Goal: Task Accomplishment & Management: Manage account settings

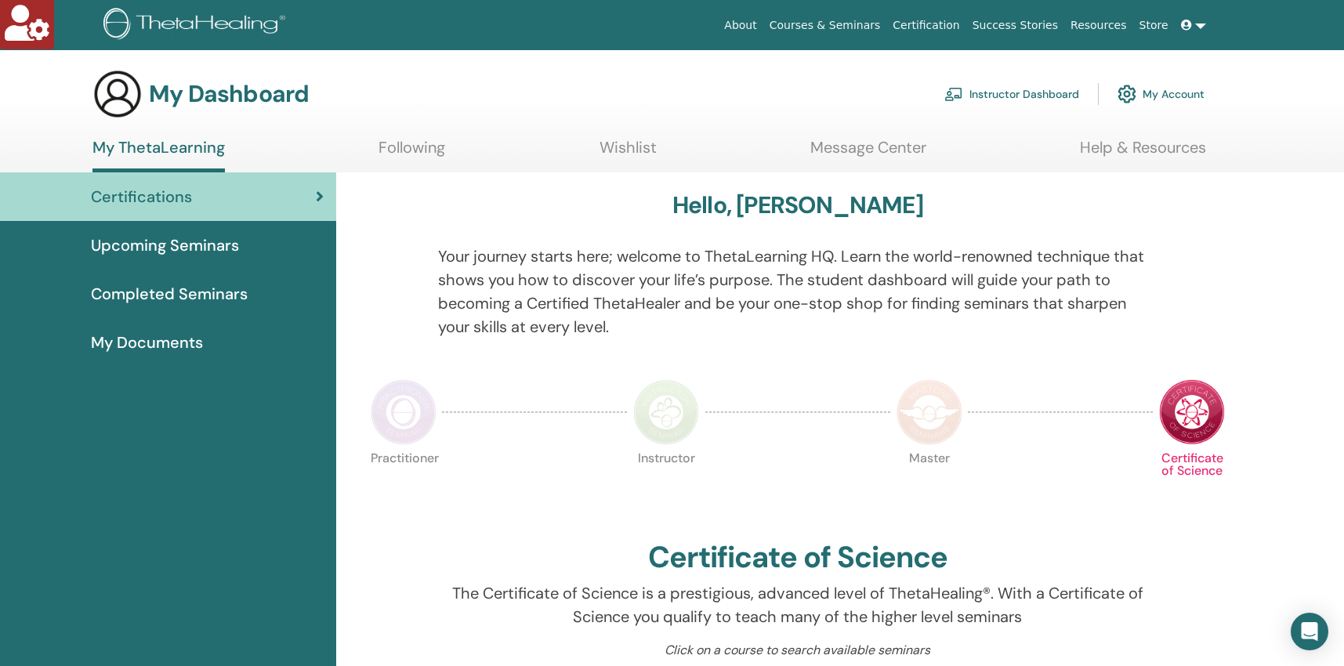
click at [988, 95] on link "Instructor Dashboard" at bounding box center [1012, 94] width 135 height 34
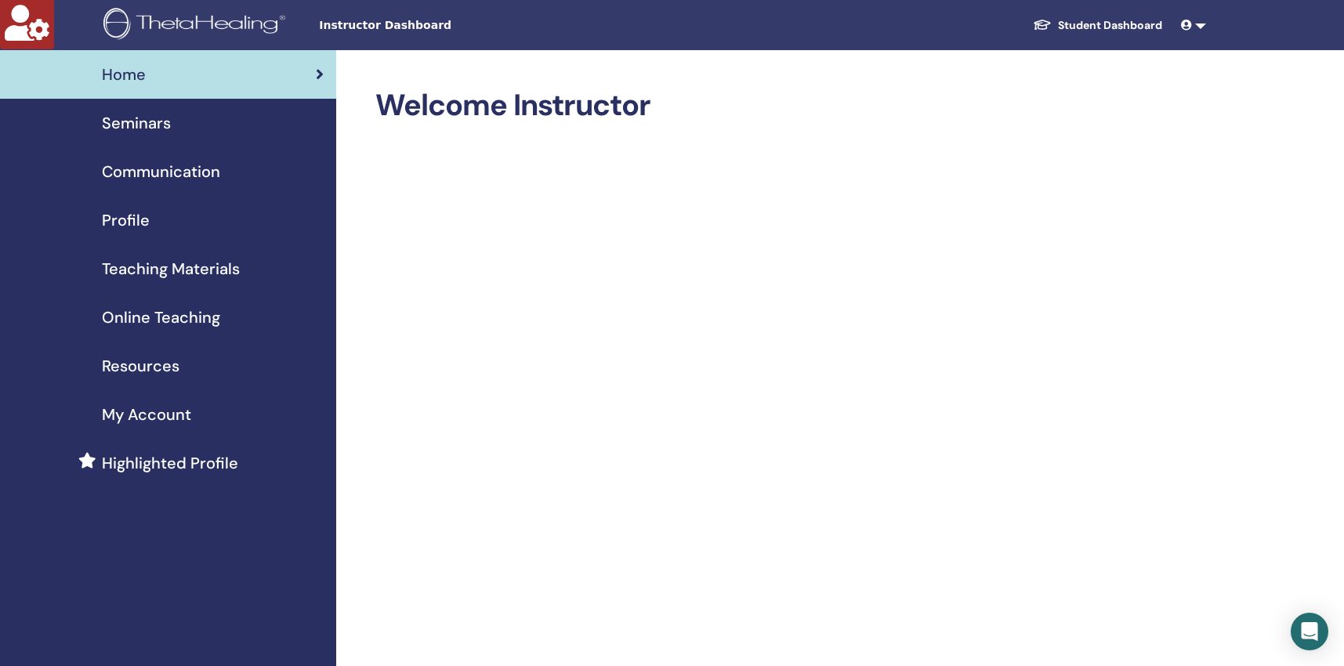
click at [123, 125] on span "Seminars" at bounding box center [136, 123] width 69 height 24
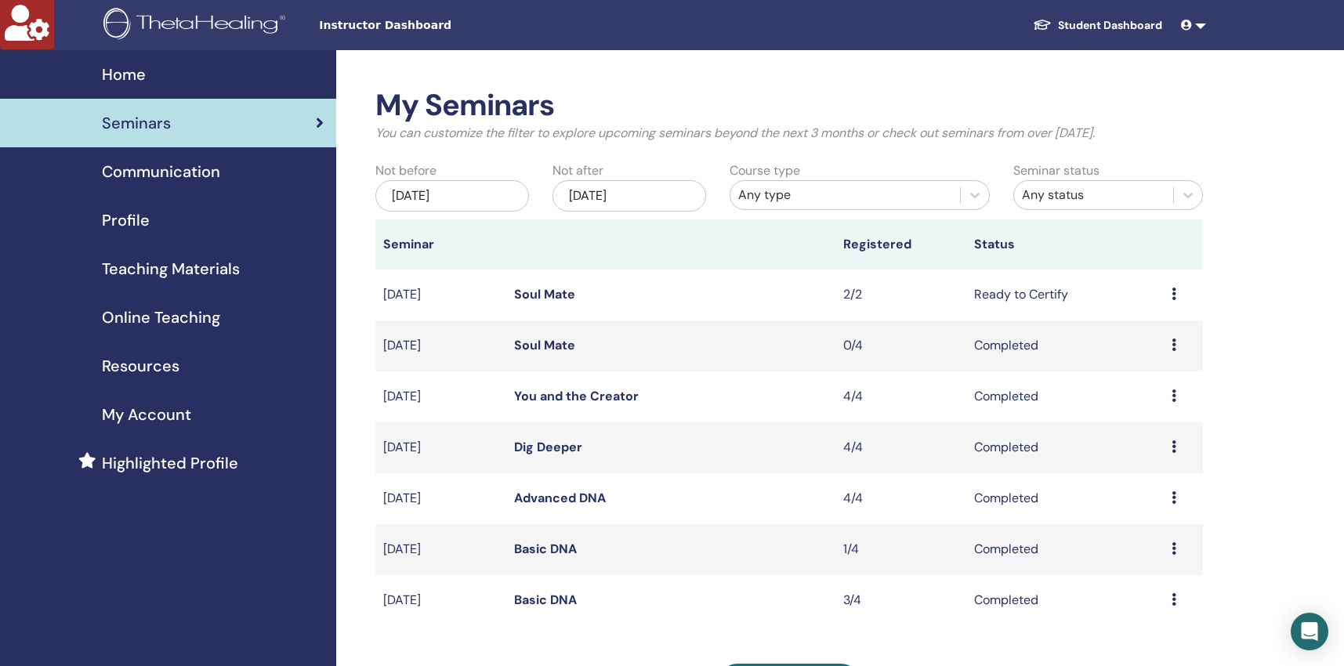
click at [544, 292] on link "Soul Mate" at bounding box center [544, 294] width 61 height 16
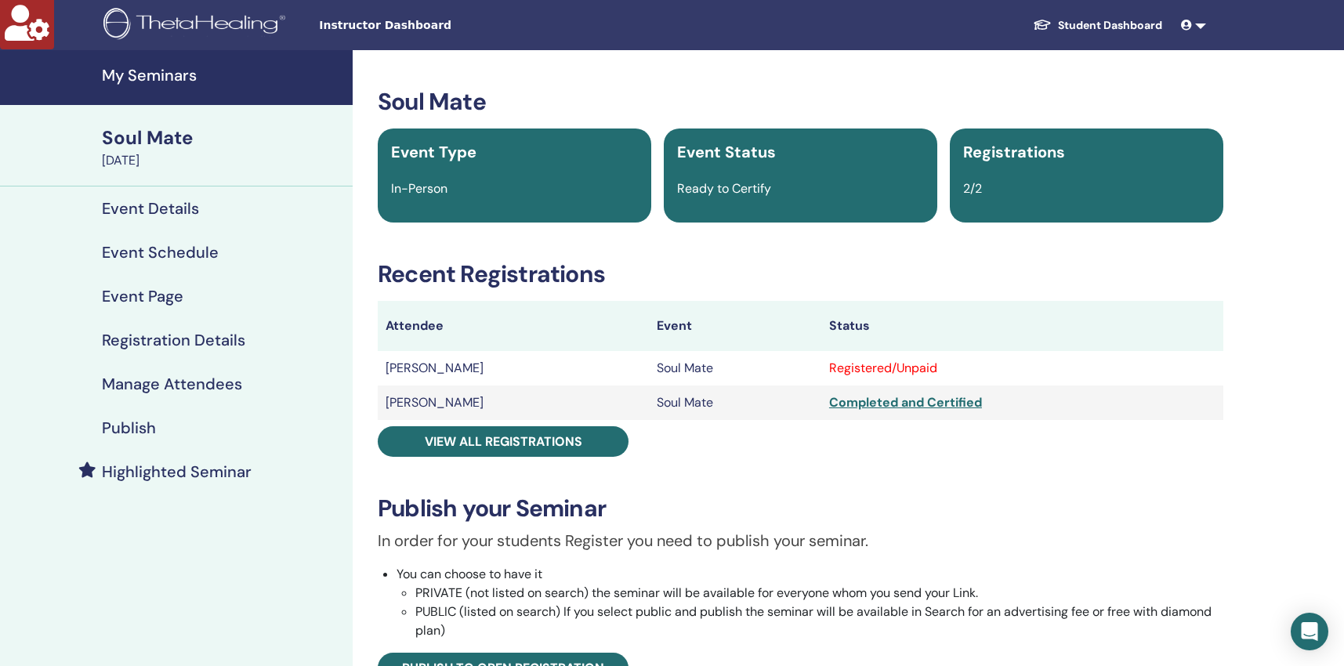
click at [225, 383] on h4 "Manage Attendees" at bounding box center [172, 384] width 140 height 19
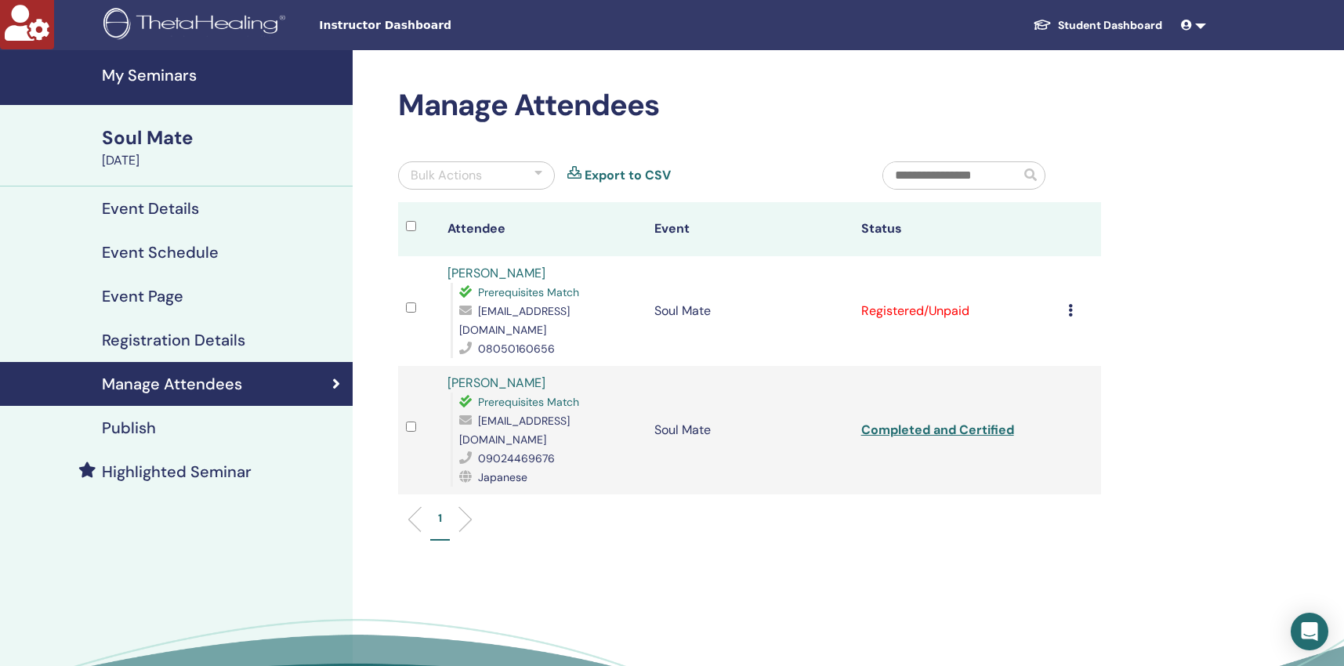
click at [1068, 304] on icon at bounding box center [1070, 310] width 5 height 13
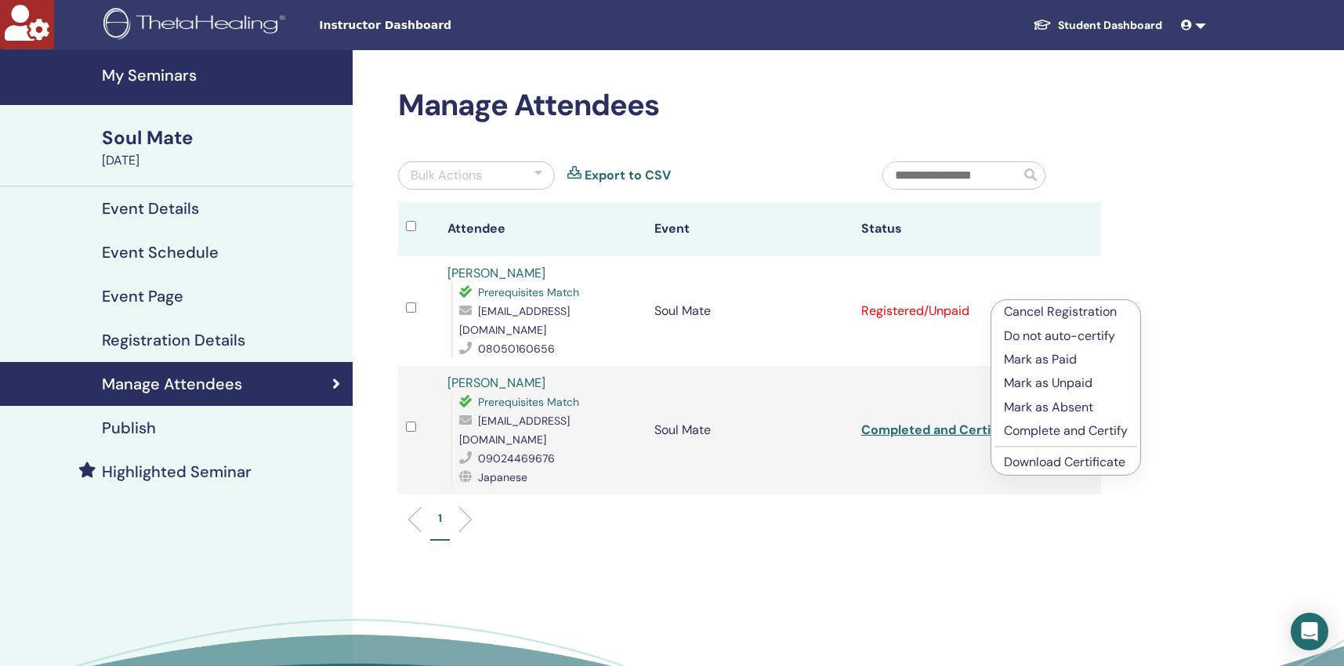
click at [1059, 433] on p "Complete and Certify" at bounding box center [1066, 431] width 124 height 19
